Goal: Find specific page/section: Find specific page/section

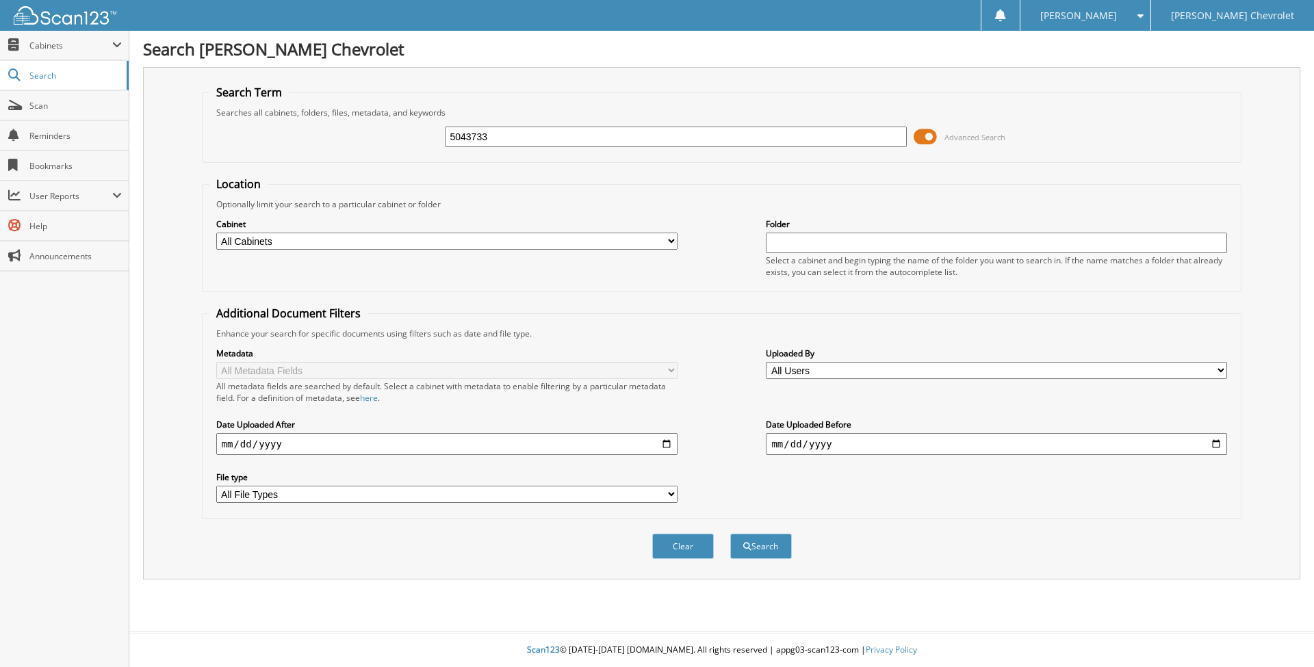
type input "5043733"
click at [730, 534] on button "Search" at bounding box center [761, 546] width 62 height 25
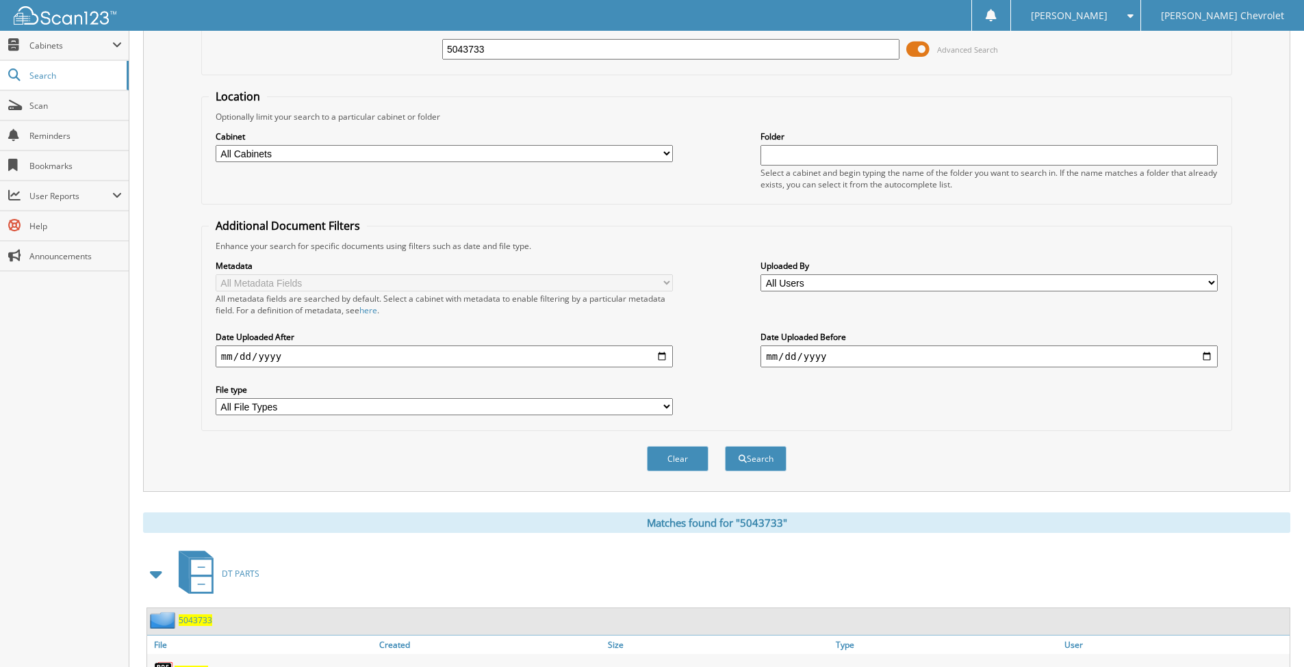
scroll to position [174, 0]
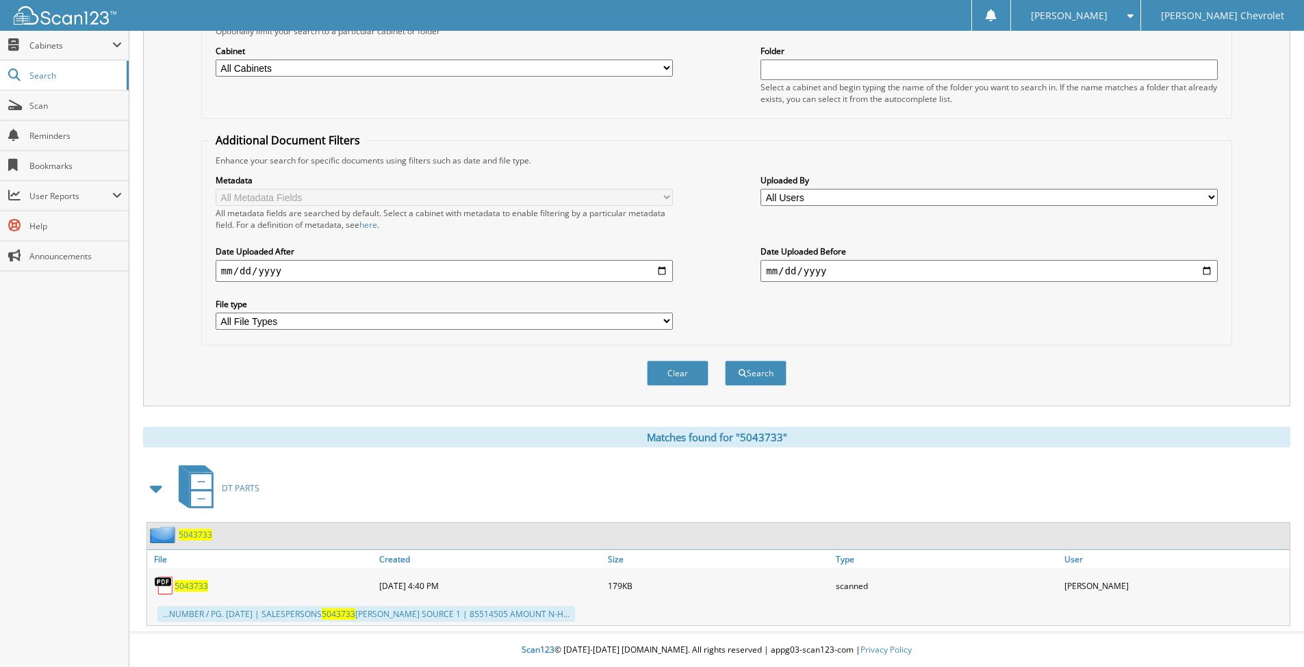
click at [188, 587] on span "5043733" at bounding box center [192, 586] width 34 height 12
click at [84, 103] on span "Scan" at bounding box center [75, 106] width 92 height 12
